Goal: Task Accomplishment & Management: Manage account settings

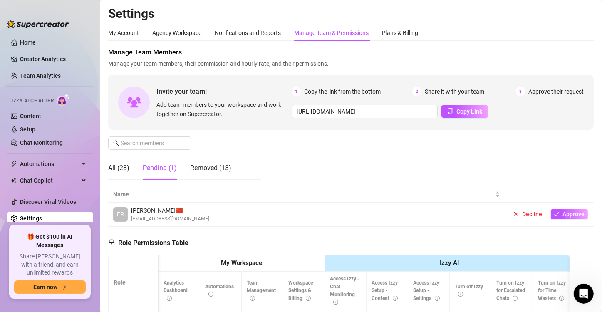
scroll to position [0, 1501]
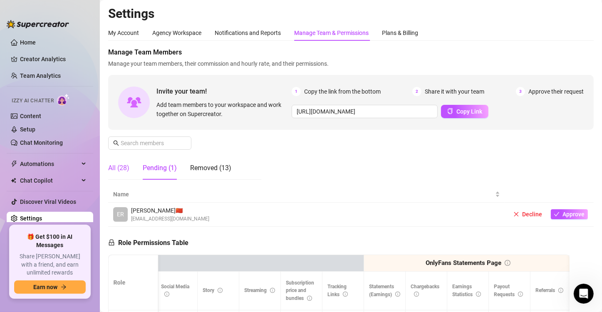
click at [118, 171] on div "All (28)" at bounding box center [118, 168] width 21 height 10
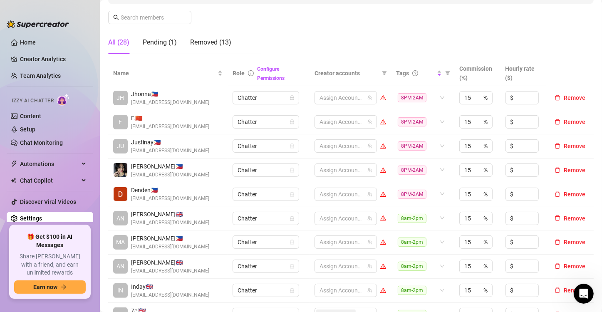
scroll to position [125, 0]
click at [318, 168] on div at bounding box center [341, 171] width 50 height 12
click at [327, 172] on div at bounding box center [341, 171] width 50 height 12
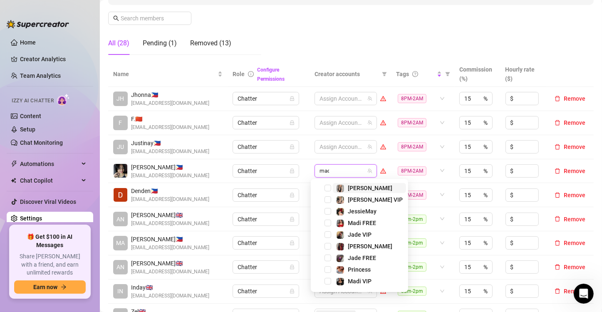
type input "madi"
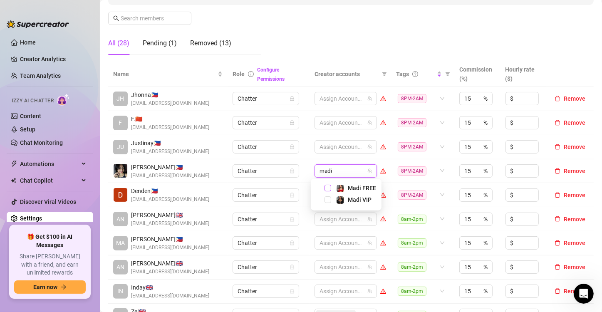
click at [328, 186] on span "Select tree node" at bounding box center [328, 188] width 7 height 7
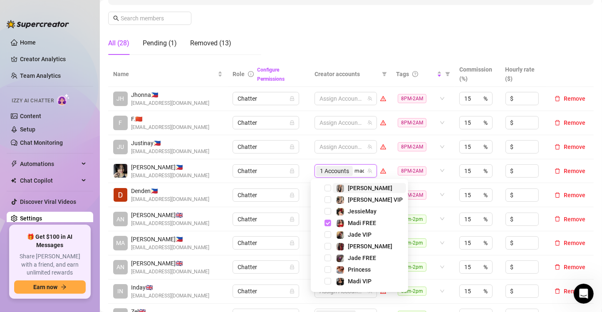
type input "madi"
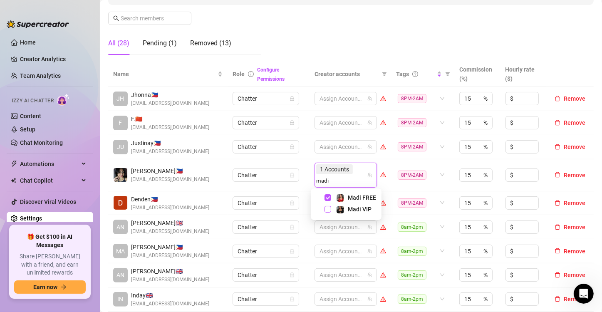
click at [327, 211] on span "Select tree node" at bounding box center [328, 209] width 7 height 7
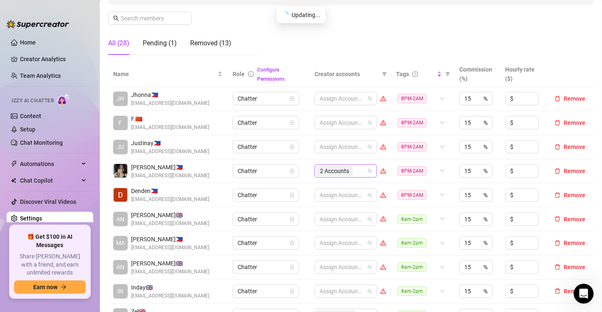
click at [354, 170] on div "2 Accounts" at bounding box center [341, 171] width 50 height 12
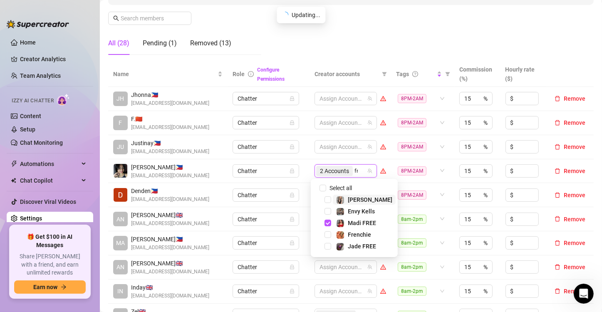
type input "fren"
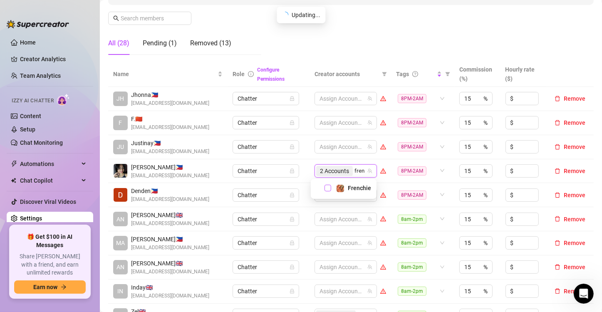
click at [326, 187] on span "Select tree node" at bounding box center [328, 188] width 7 height 7
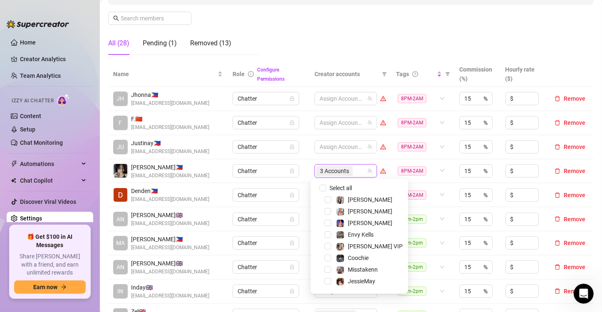
click at [305, 174] on td "Chatter" at bounding box center [269, 171] width 82 height 24
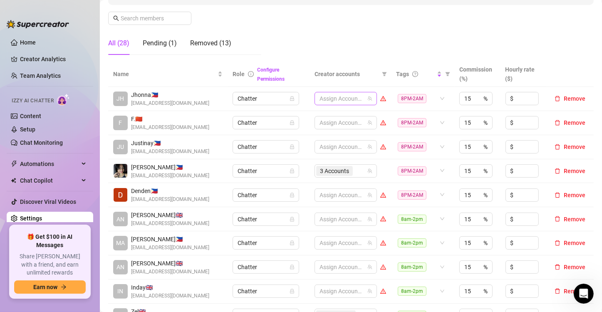
click at [319, 98] on div at bounding box center [341, 99] width 50 height 12
click at [323, 97] on div at bounding box center [341, 99] width 50 height 12
type input "[PERSON_NAME]"
click at [328, 117] on span "Select tree node" at bounding box center [328, 116] width 7 height 7
type input "phoe"
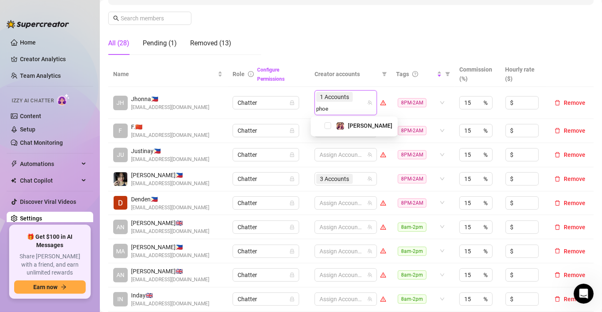
click at [327, 129] on div "[PERSON_NAME]" at bounding box center [354, 126] width 83 height 10
click at [328, 127] on span "Select tree node" at bounding box center [328, 125] width 7 height 7
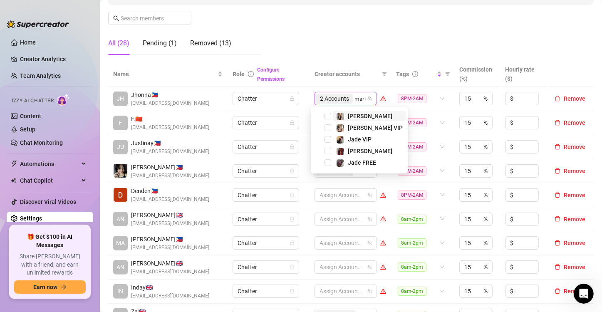
type input "[PERSON_NAME]"
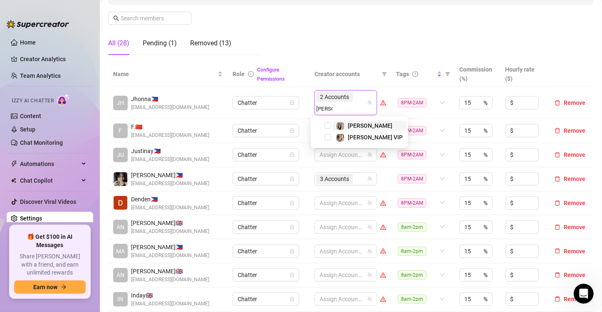
click at [328, 127] on span "Select tree node" at bounding box center [328, 125] width 7 height 7
type input "[PERSON_NAME]"
click at [328, 138] on span "Select tree node" at bounding box center [328, 137] width 7 height 7
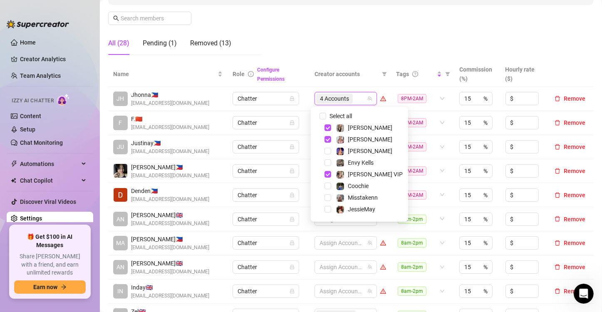
click at [298, 111] on td "Chatter" at bounding box center [269, 123] width 82 height 24
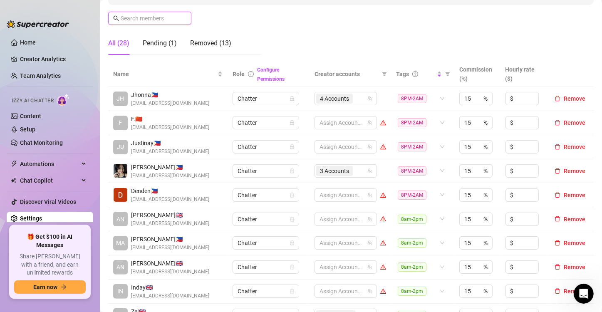
click at [147, 20] on input "text" at bounding box center [150, 18] width 59 height 9
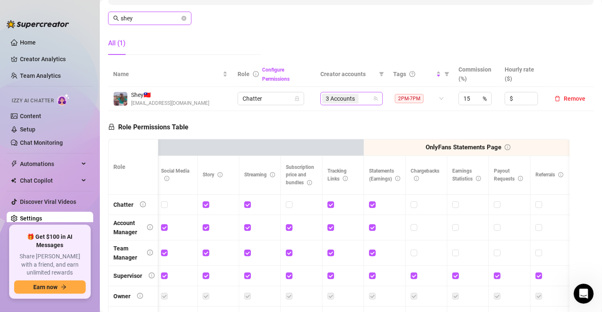
click at [344, 99] on span "3 Accounts" at bounding box center [340, 98] width 29 height 9
type input "shey"
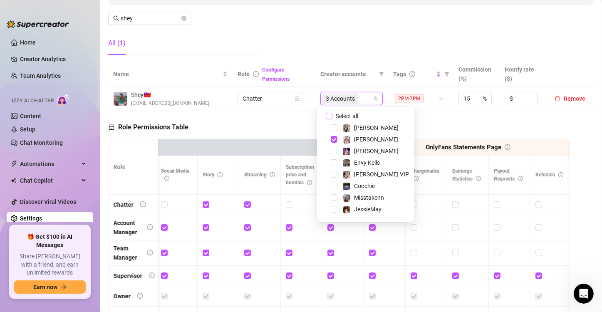
click at [328, 115] on input "Select all" at bounding box center [329, 116] width 7 height 7
checkbox input "false"
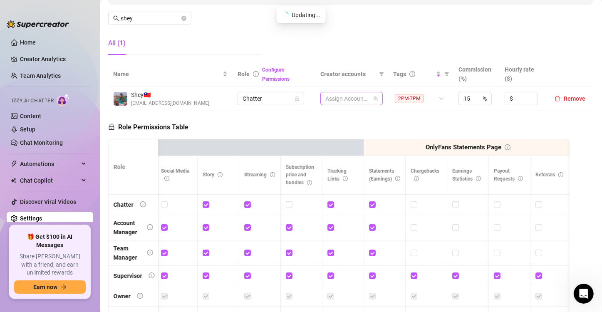
click at [339, 97] on div at bounding box center [347, 99] width 50 height 12
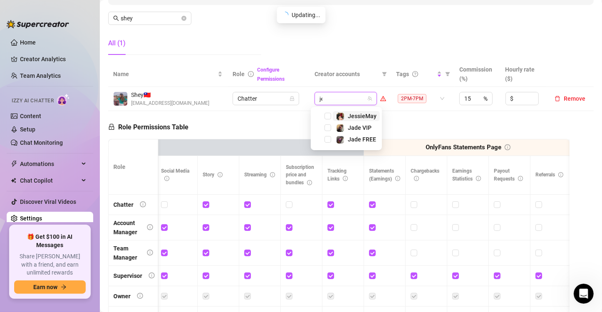
type input "jes"
click at [328, 117] on span "Select tree node" at bounding box center [328, 116] width 7 height 7
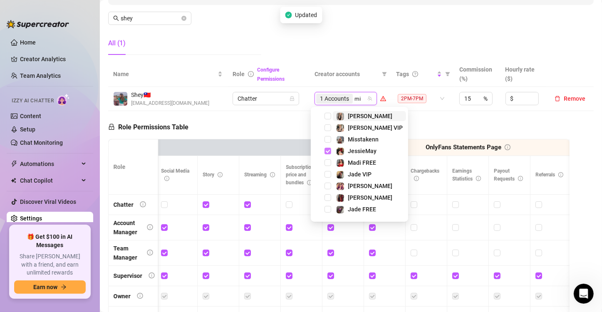
type input "mis"
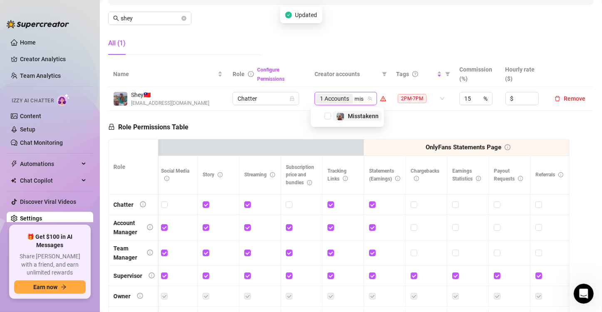
click at [331, 113] on span "Select tree node" at bounding box center [328, 116] width 7 height 7
type input "prin"
click at [329, 114] on span "Select tree node" at bounding box center [328, 116] width 7 height 7
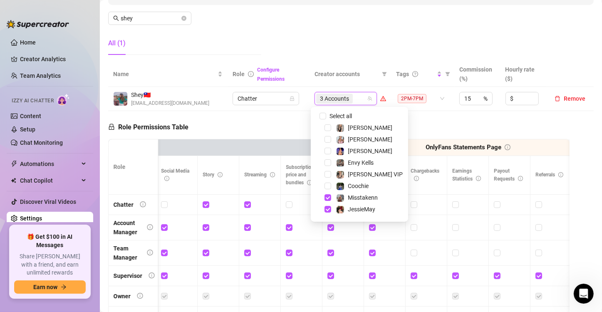
click at [283, 120] on div "Role Permissions Table Role My Workspace Izzy AI OnlyFans Side Menu OnlyFans Ch…" at bounding box center [339, 229] width 462 height 236
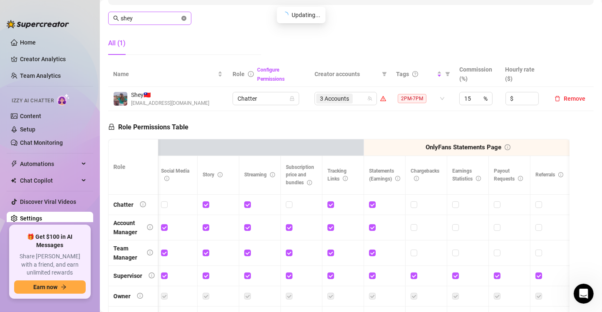
click at [185, 17] on icon "close-circle" at bounding box center [184, 18] width 5 height 5
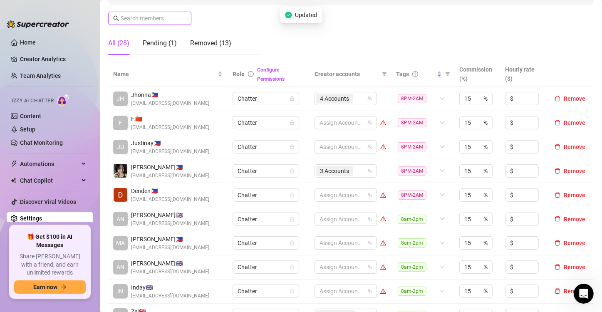
click at [161, 21] on input "text" at bounding box center [150, 18] width 59 height 9
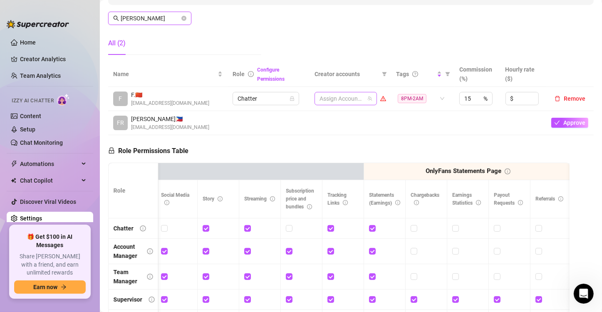
click at [330, 97] on div at bounding box center [341, 99] width 50 height 12
type input "[PERSON_NAME]"
click at [330, 97] on div at bounding box center [341, 99] width 50 height 12
type input "[PERSON_NAME]"
click at [326, 119] on span "Select tree node" at bounding box center [328, 116] width 7 height 7
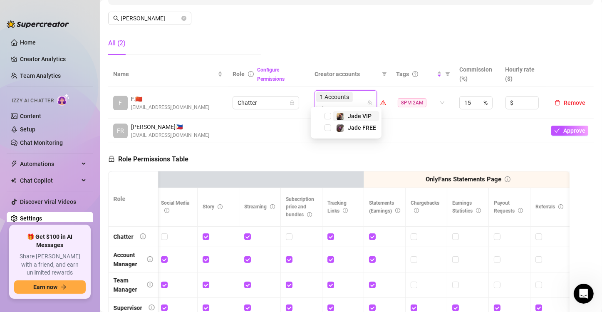
type input "jade"
click at [329, 137] on span "Select tree node" at bounding box center [328, 137] width 7 height 7
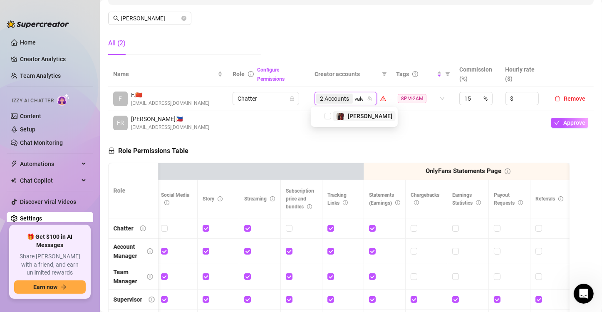
type input "valen"
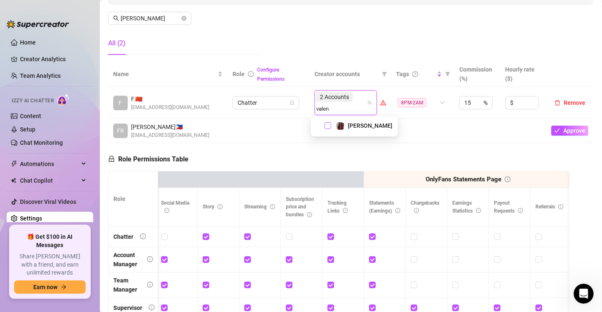
click at [330, 127] on span "Select tree node" at bounding box center [328, 125] width 7 height 7
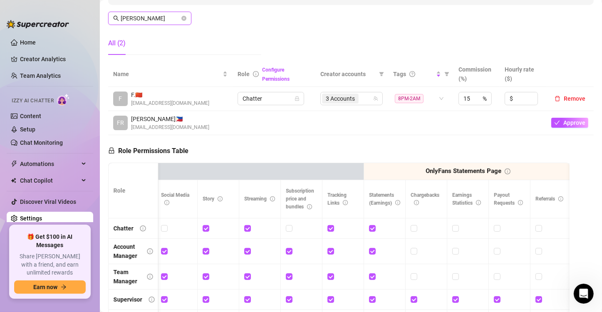
drag, startPoint x: 139, startPoint y: 16, endPoint x: 97, endPoint y: 11, distance: 42.3
click at [97, 11] on div "Home Creator Analytics Team Analytics Izzy AI Chatter Content Setup Chat Monito…" at bounding box center [301, 156] width 602 height 312
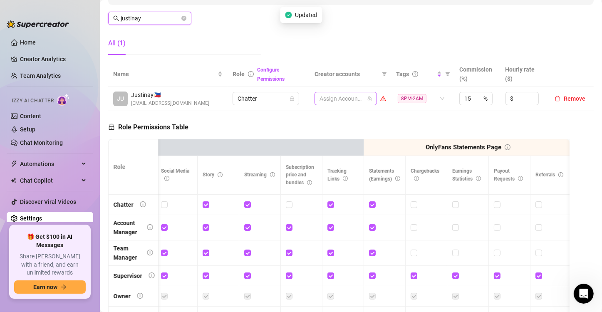
click at [349, 99] on div at bounding box center [341, 99] width 50 height 12
type input "justinay"
click at [346, 99] on div at bounding box center [341, 99] width 50 height 12
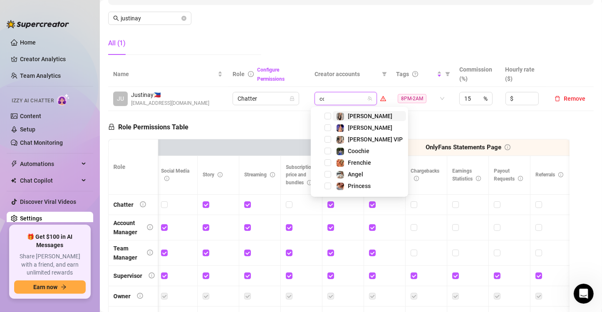
type input "coo"
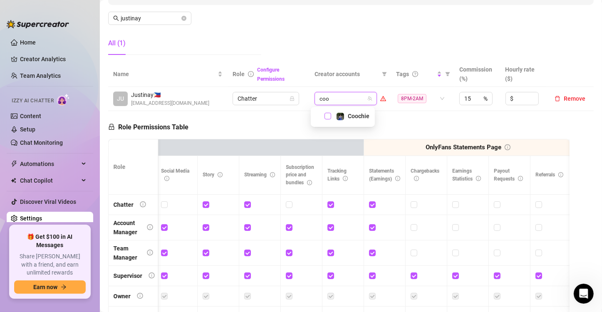
click at [326, 115] on span "Select tree node" at bounding box center [328, 116] width 7 height 7
type input "envy"
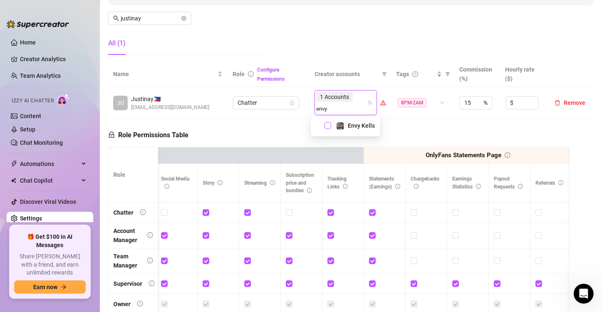
click at [329, 124] on span "Select tree node" at bounding box center [328, 125] width 7 height 7
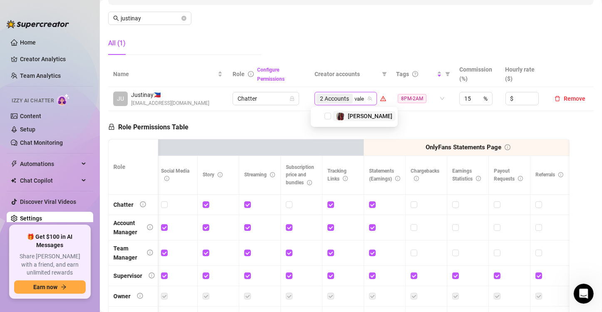
type input "valen"
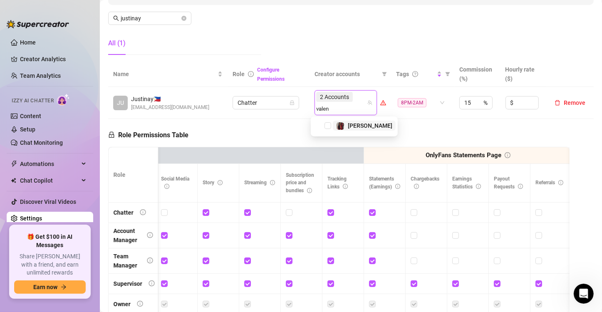
click at [329, 124] on span "Select tree node" at bounding box center [328, 125] width 7 height 7
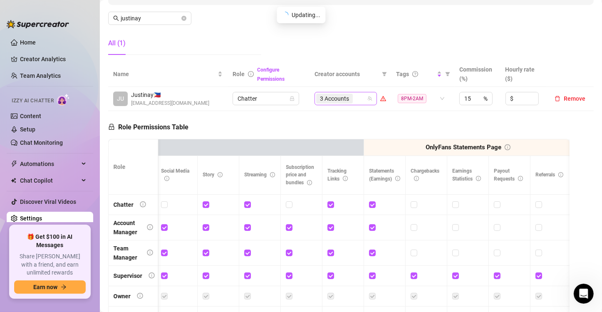
click at [333, 98] on span "3 Accounts" at bounding box center [334, 98] width 29 height 9
click at [340, 97] on span "3 Accounts" at bounding box center [340, 98] width 29 height 9
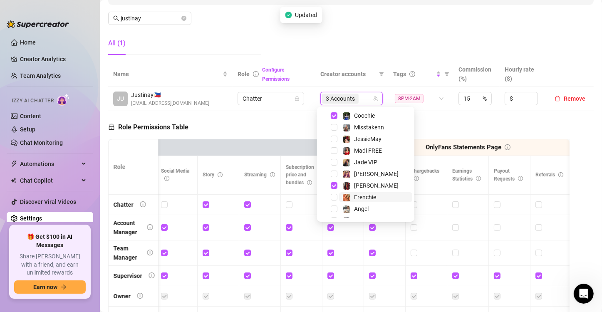
scroll to position [83, 0]
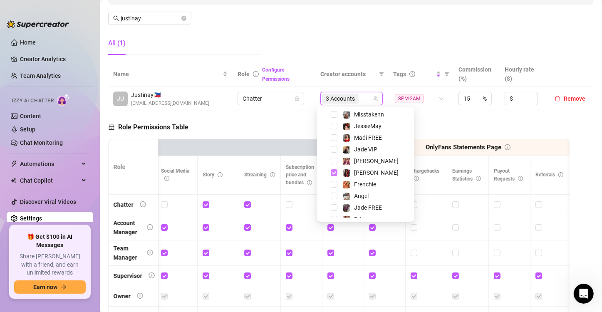
click at [333, 171] on span "Select tree node" at bounding box center [334, 172] width 7 height 7
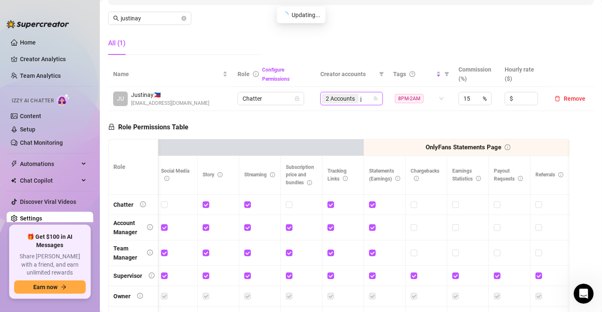
scroll to position [0, 0]
type input "jade"
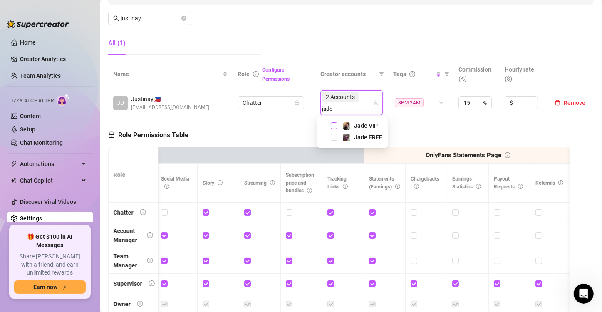
click at [333, 124] on span "Select tree node" at bounding box center [334, 125] width 7 height 7
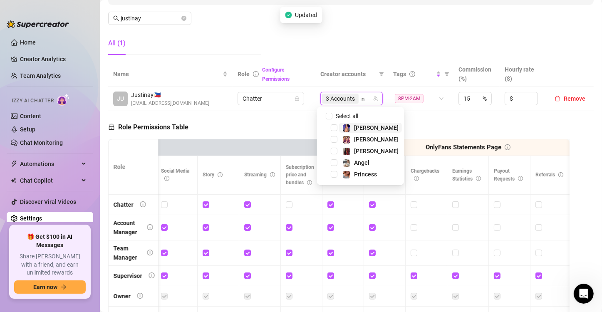
type input "ink"
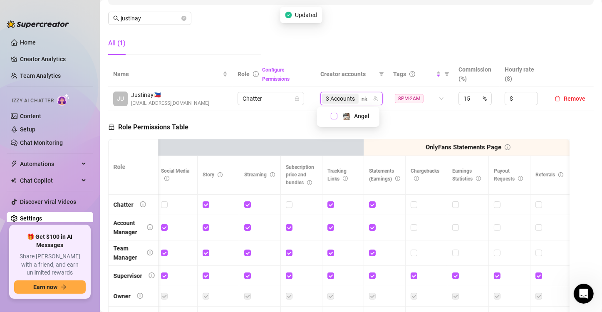
click at [333, 118] on span "Select tree node" at bounding box center [334, 116] width 7 height 7
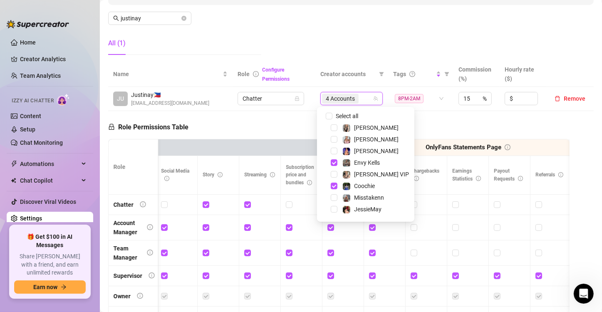
click at [296, 117] on div "Role Permissions Table Role My Workspace Izzy AI OnlyFans Side Menu OnlyFans Ch…" at bounding box center [339, 229] width 462 height 236
